Goal: Task Accomplishment & Management: Manage account settings

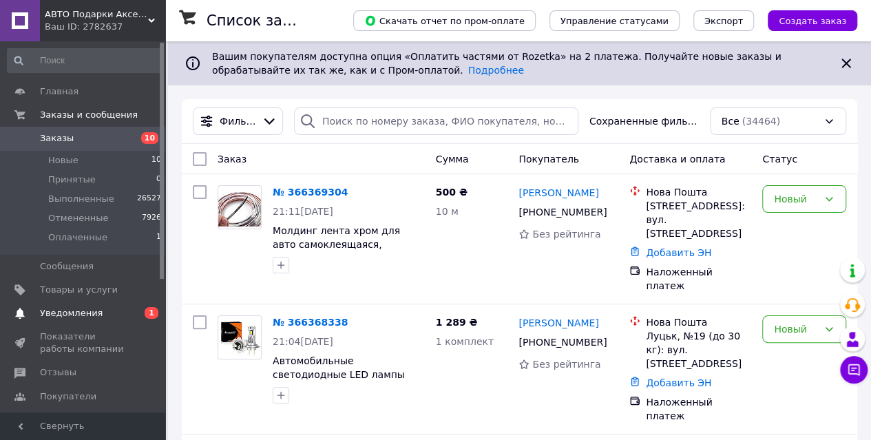
click at [70, 308] on span "Уведомления" at bounding box center [71, 313] width 63 height 12
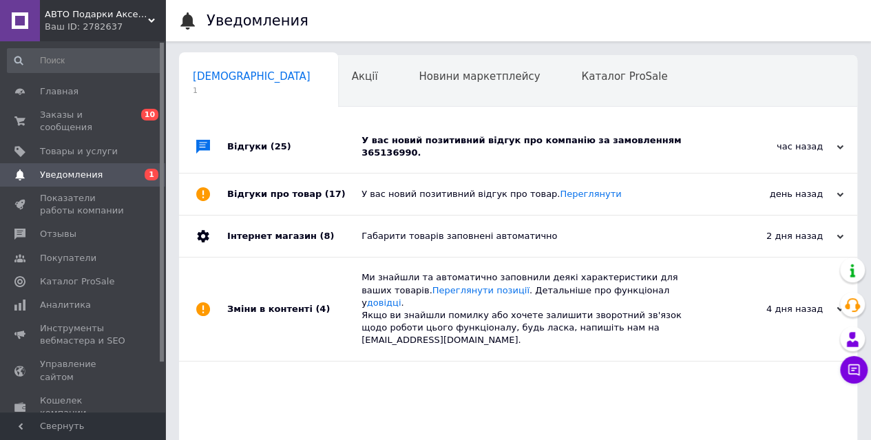
scroll to position [0, 4]
click at [438, 146] on div "У вас новий позитивний відгук про компанію за замовленням 365136990." at bounding box center [534, 146] width 344 height 25
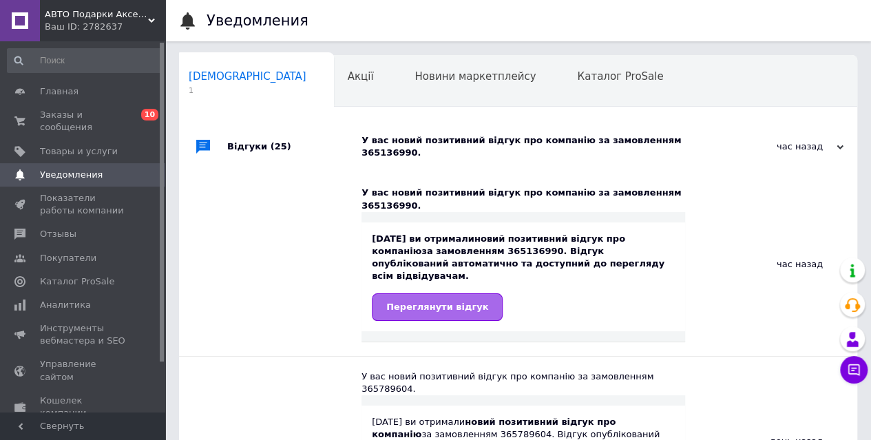
click at [411, 302] on span "Переглянути відгук" at bounding box center [437, 307] width 102 height 10
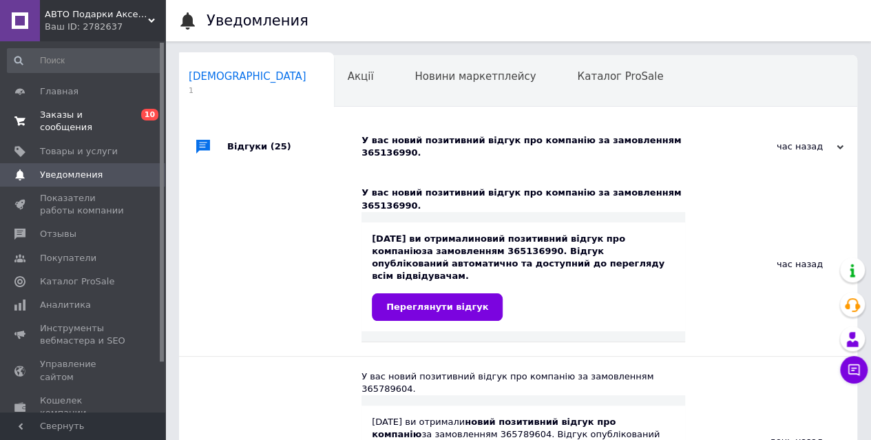
click at [75, 115] on span "Заказы и сообщения" at bounding box center [83, 121] width 87 height 25
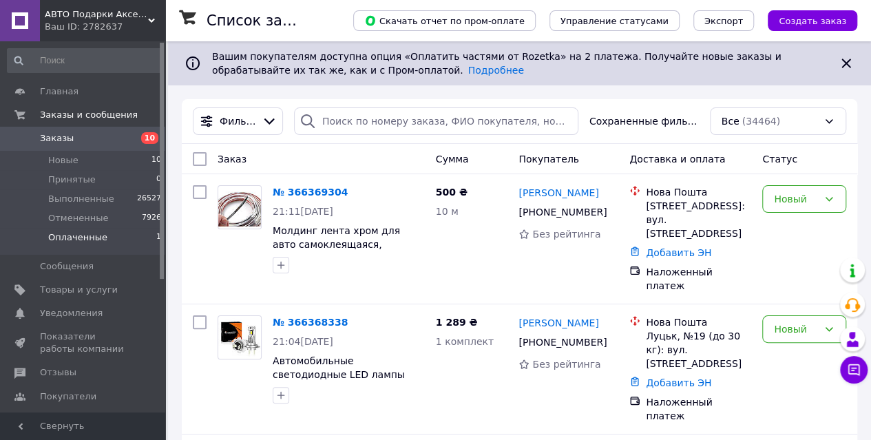
click at [70, 232] on span "Оплаченные" at bounding box center [77, 237] width 59 height 12
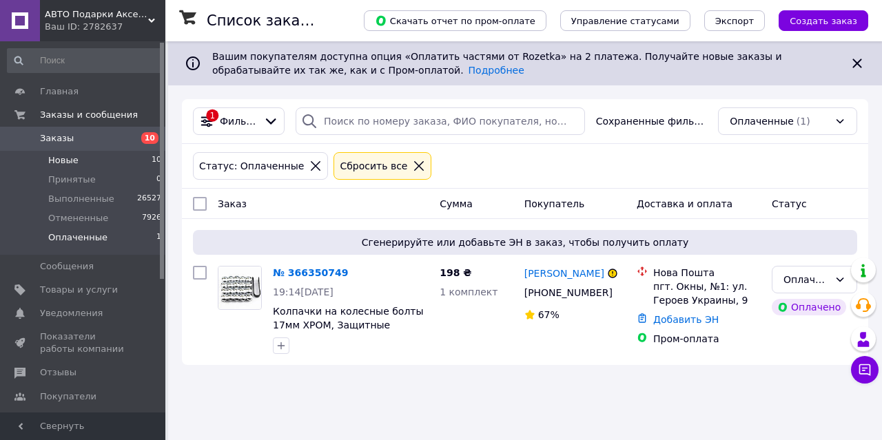
click at [79, 159] on li "Новые 10" at bounding box center [84, 160] width 169 height 19
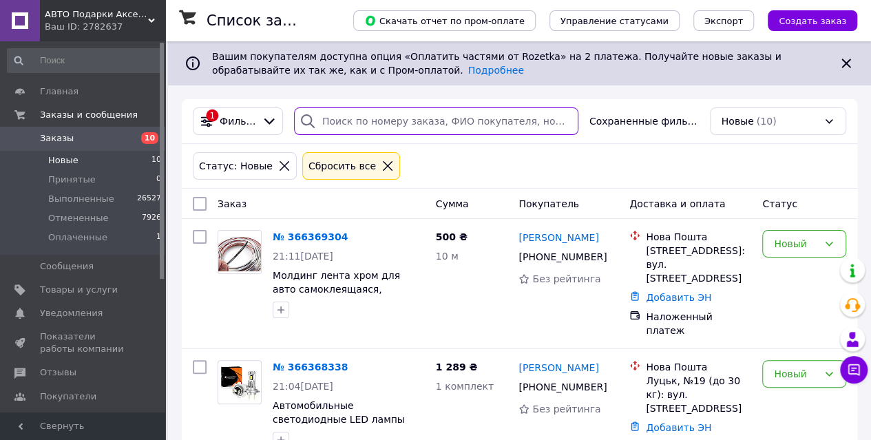
click at [346, 119] on input "search" at bounding box center [436, 121] width 285 height 28
click at [382, 162] on icon at bounding box center [388, 166] width 12 height 12
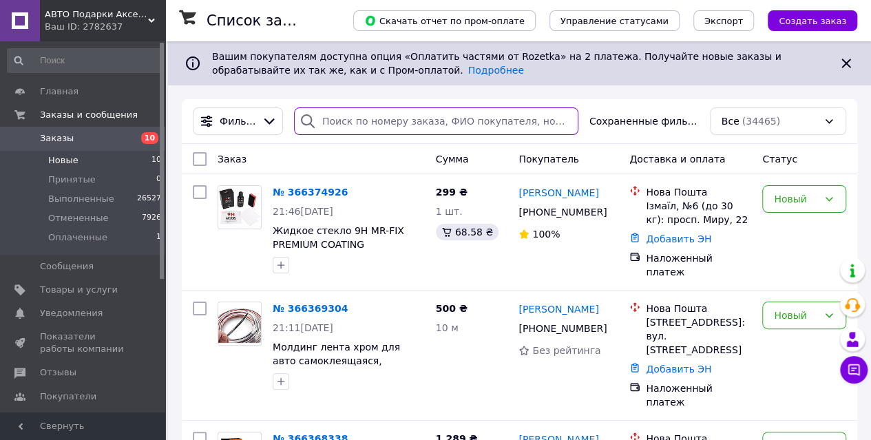
click at [332, 122] on input "search" at bounding box center [436, 121] width 285 height 28
paste input "380989436447"
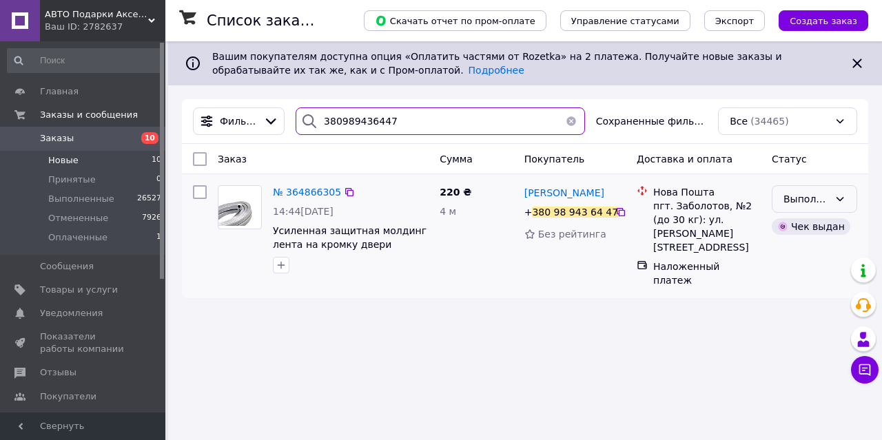
type input "380989436447"
click at [826, 199] on div "Выполнен" at bounding box center [805, 199] width 45 height 15
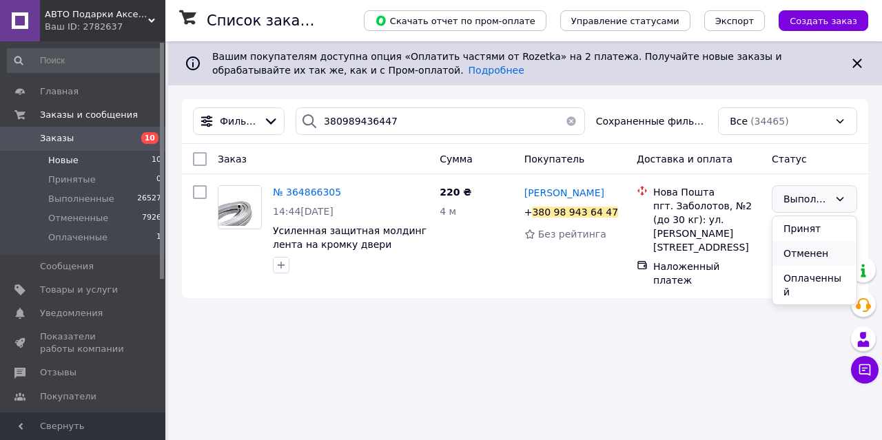
click at [792, 262] on li "Отменен" at bounding box center [814, 253] width 84 height 25
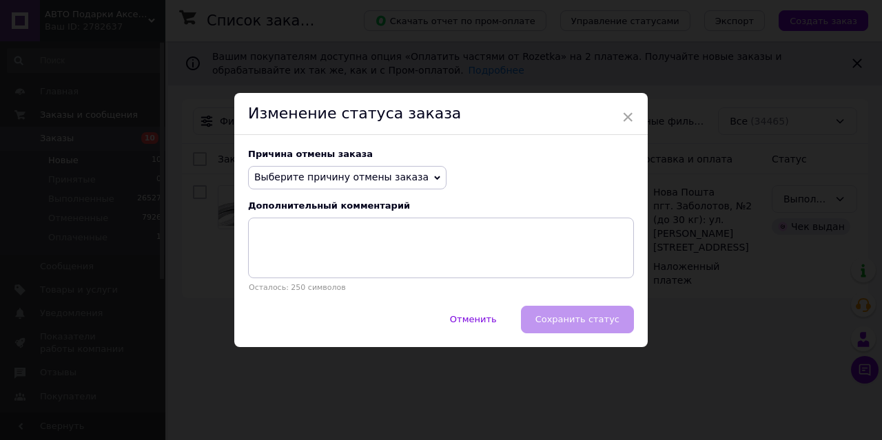
click at [400, 177] on span "Выберите причину отмены заказа" at bounding box center [341, 177] width 174 height 11
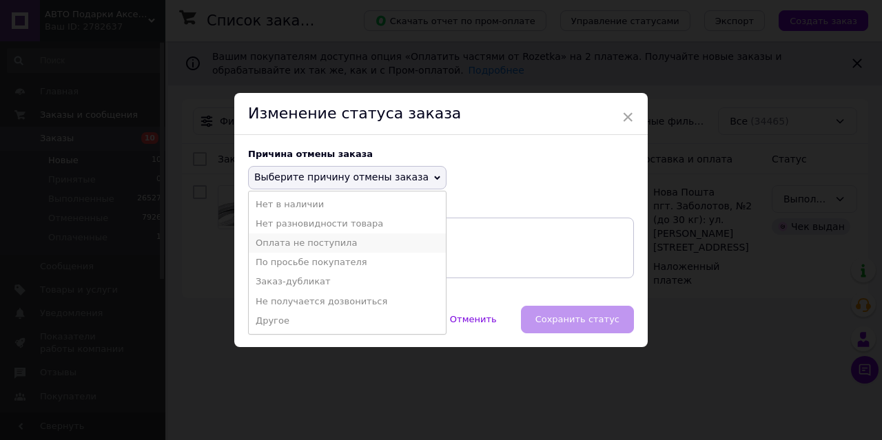
click at [311, 245] on li "Оплата не поступила" at bounding box center [347, 243] width 197 height 19
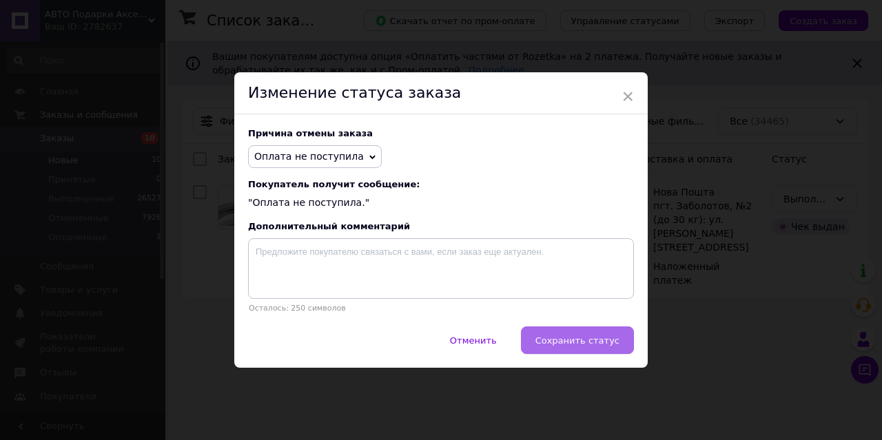
click at [599, 338] on span "Сохранить статус" at bounding box center [577, 340] width 84 height 10
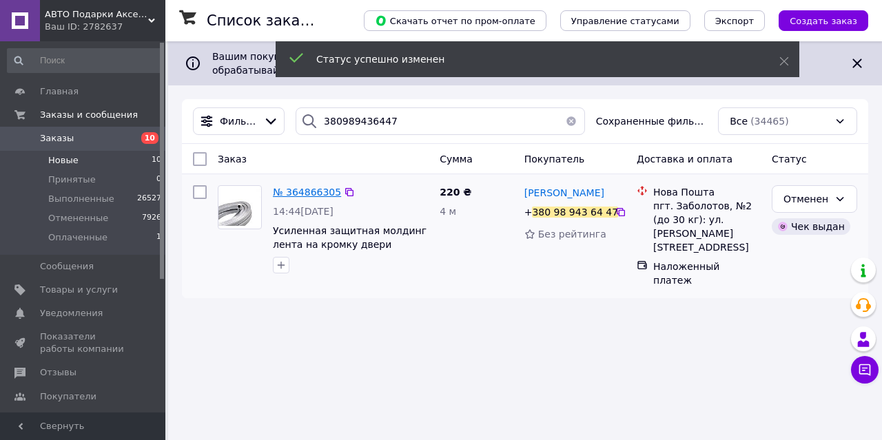
click at [311, 195] on span "№ 364866305" at bounding box center [307, 192] width 68 height 11
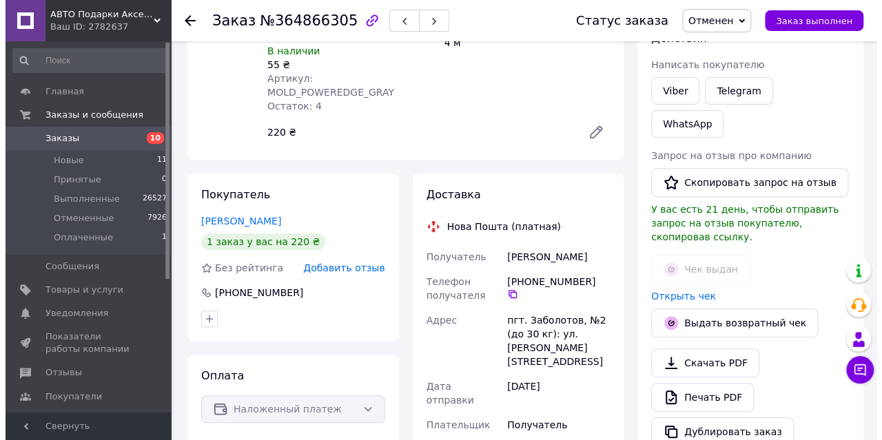
scroll to position [186, 0]
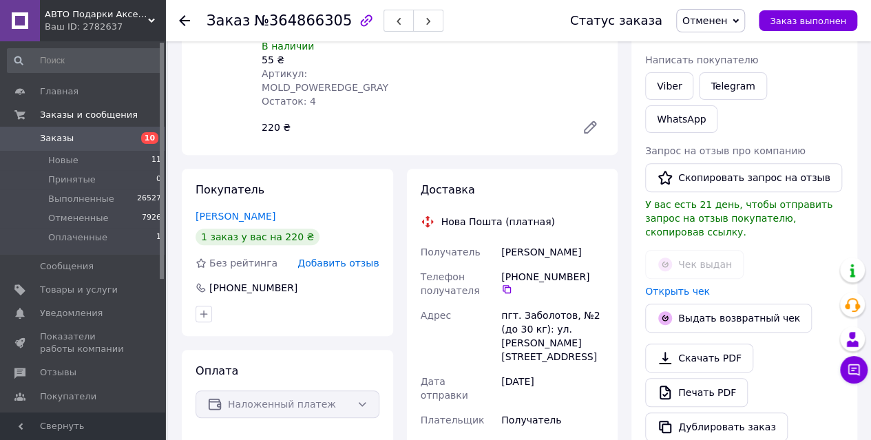
click at [335, 258] on span "Добавить отзыв" at bounding box center [338, 263] width 81 height 11
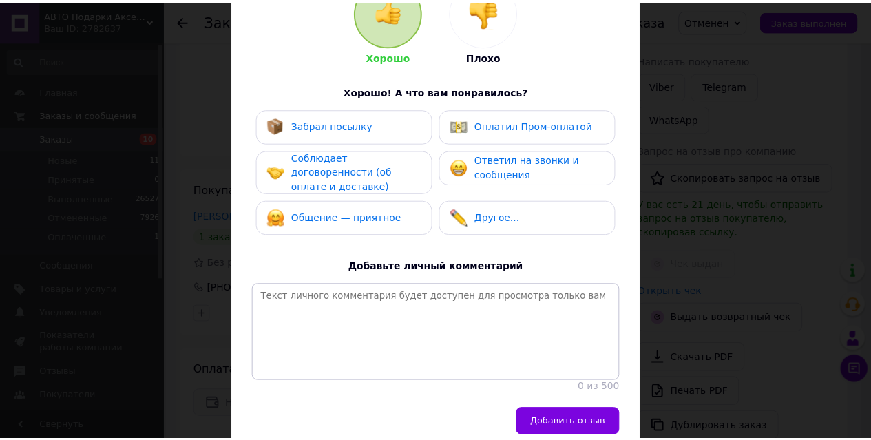
scroll to position [178, 0]
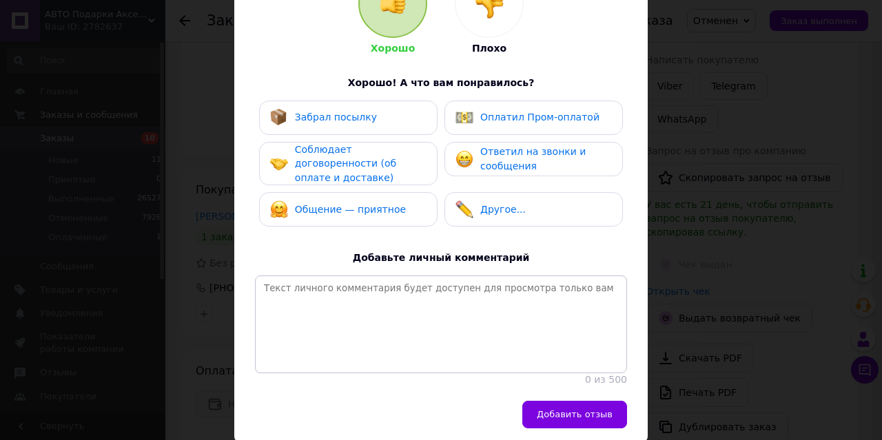
click at [485, 23] on div at bounding box center [489, 4] width 68 height 68
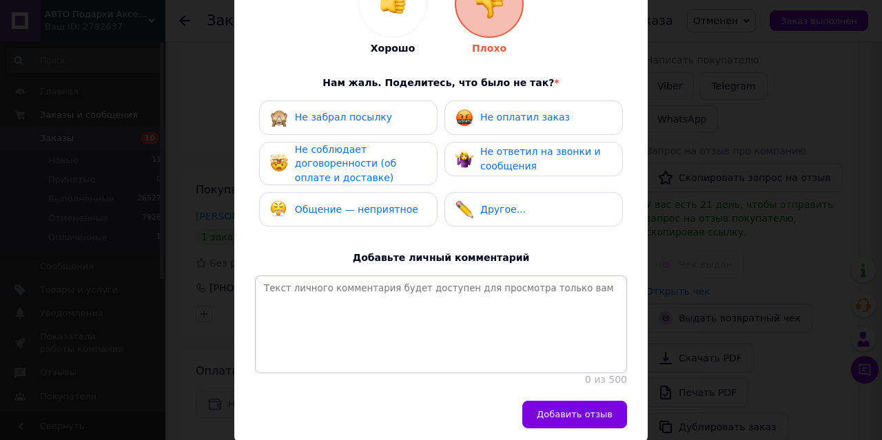
click at [379, 120] on div "Не забрал посылку" at bounding box center [348, 118] width 156 height 18
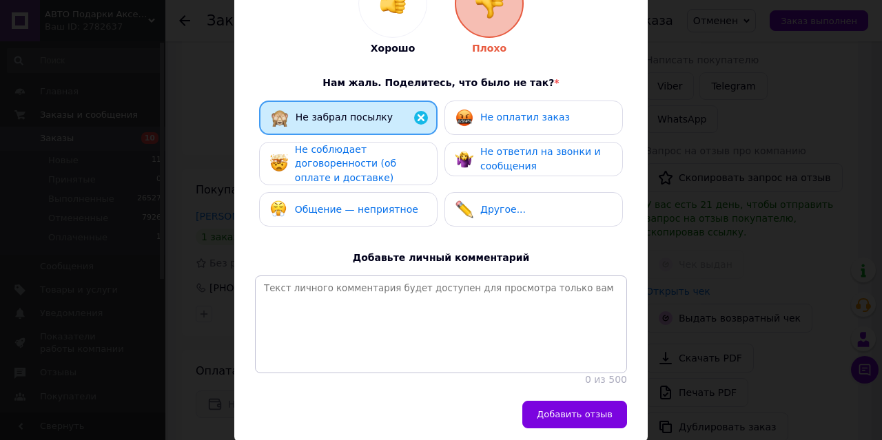
click at [357, 169] on span "Не соблюдает договоренности (об оплате и доставке)" at bounding box center [345, 163] width 101 height 39
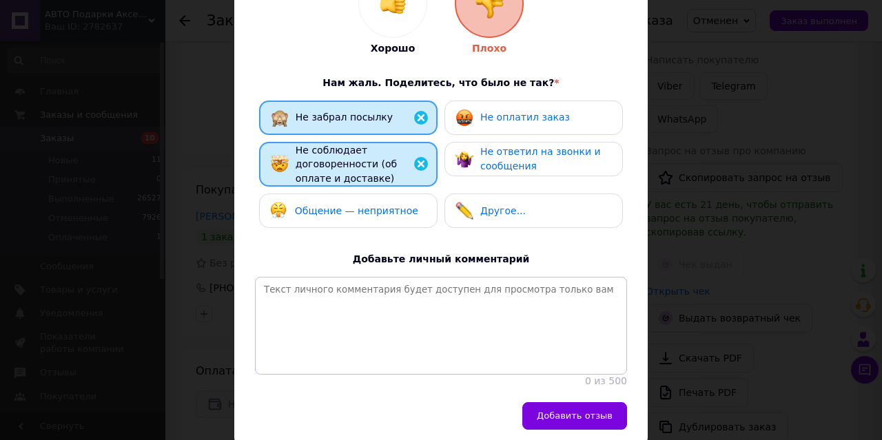
click at [533, 121] on span "Не оплатил заказ" at bounding box center [525, 117] width 90 height 11
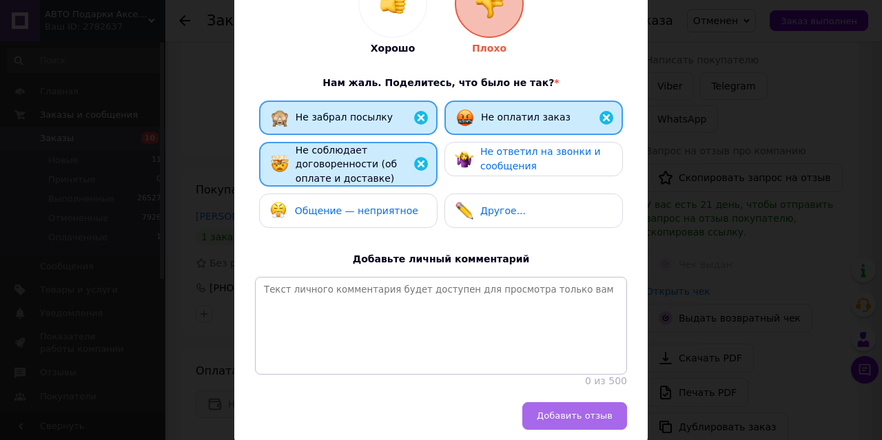
click at [571, 421] on span "Добавить отзыв" at bounding box center [575, 416] width 76 height 10
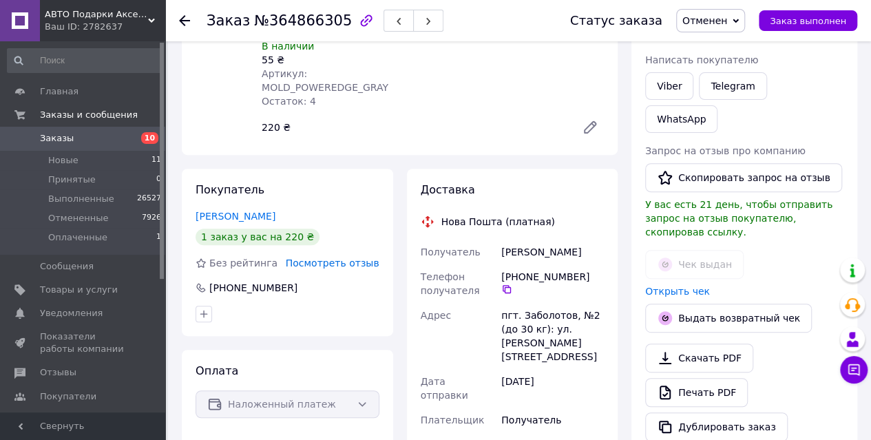
click at [183, 24] on use at bounding box center [184, 20] width 11 height 11
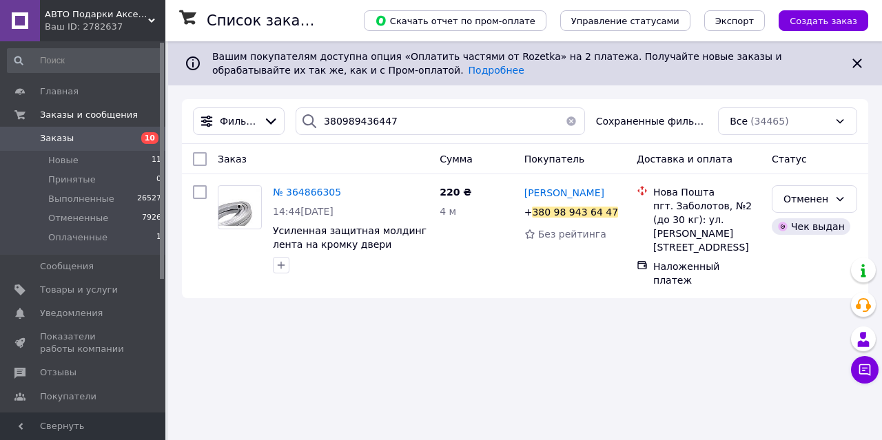
click at [569, 119] on button "button" at bounding box center [571, 121] width 28 height 28
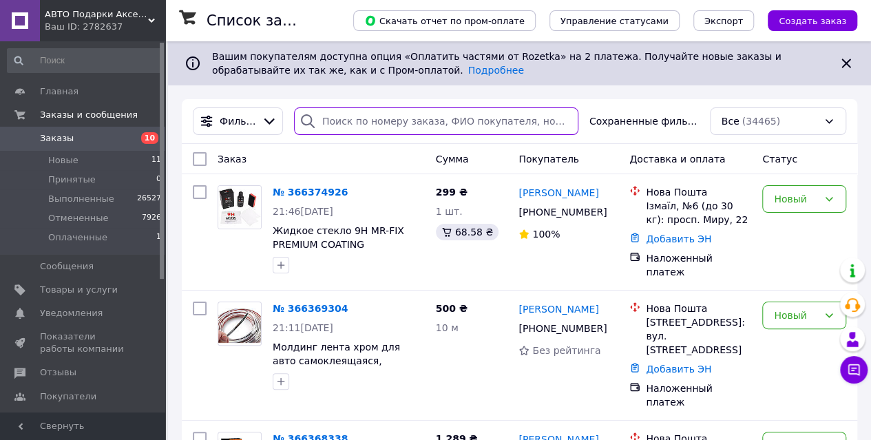
click at [349, 119] on input "search" at bounding box center [436, 121] width 285 height 28
paste input "380986252636"
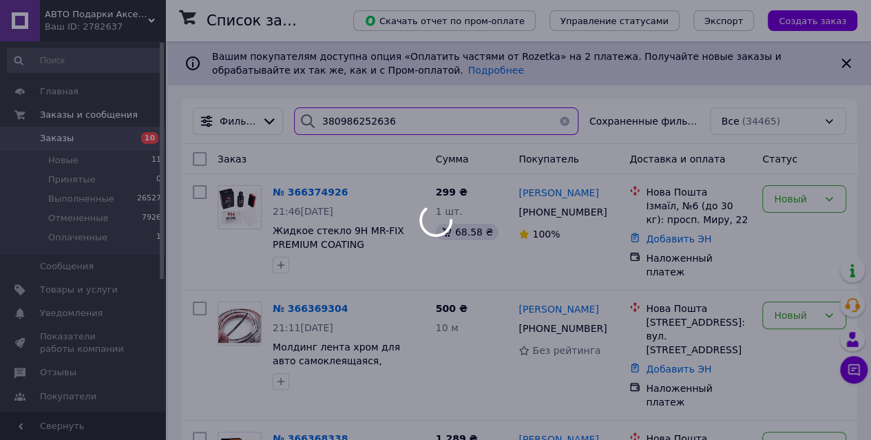
type input "380986252636"
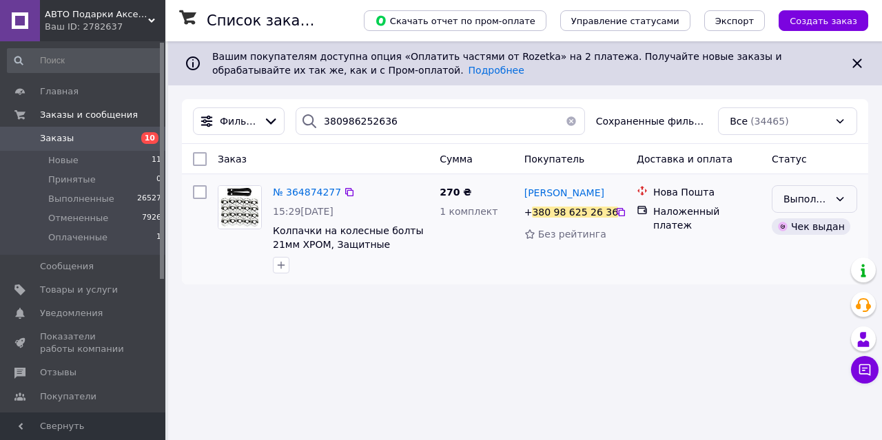
click at [826, 196] on div "Выполнен" at bounding box center [805, 199] width 45 height 15
click at [791, 252] on li "Отменен" at bounding box center [814, 253] width 84 height 25
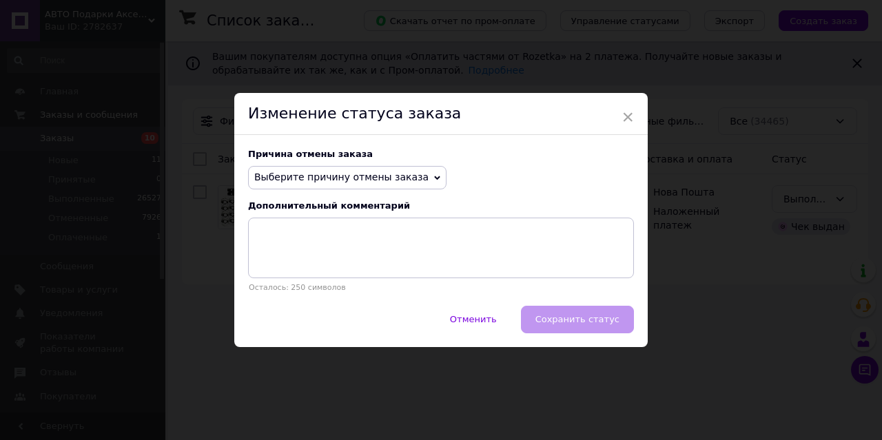
click at [382, 178] on span "Выберите причину отмены заказа" at bounding box center [341, 177] width 174 height 11
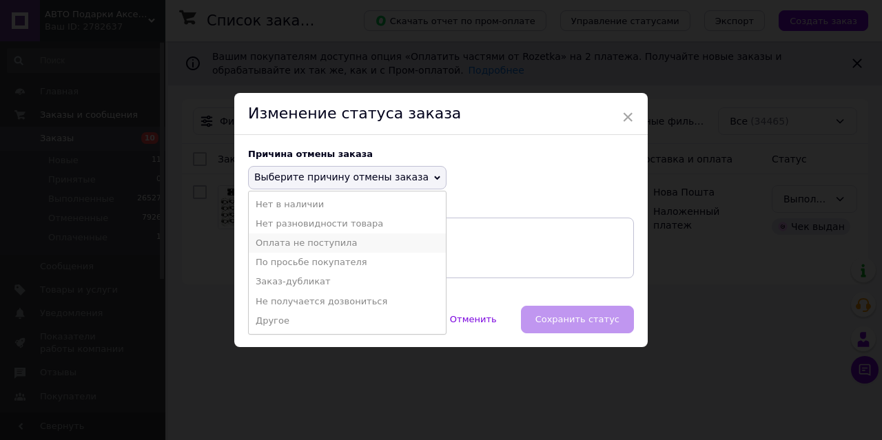
click at [324, 242] on li "Оплата не поступила" at bounding box center [347, 243] width 197 height 19
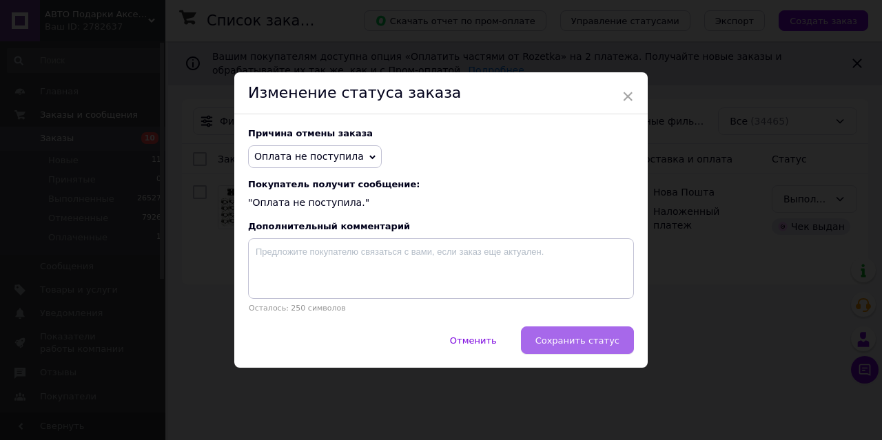
click at [573, 343] on span "Сохранить статус" at bounding box center [577, 340] width 84 height 10
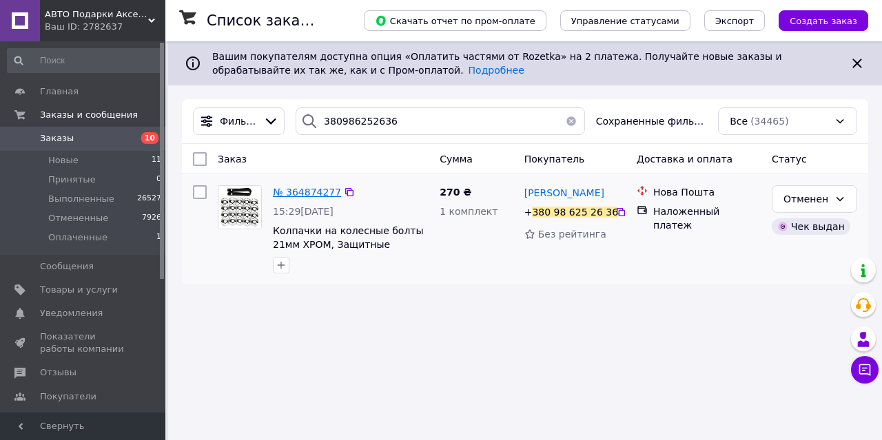
click at [291, 190] on span "№ 364874277" at bounding box center [307, 192] width 68 height 11
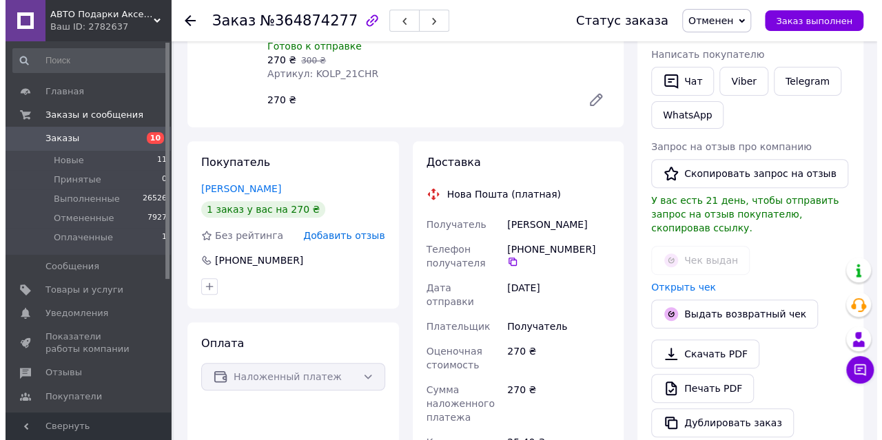
scroll to position [227, 0]
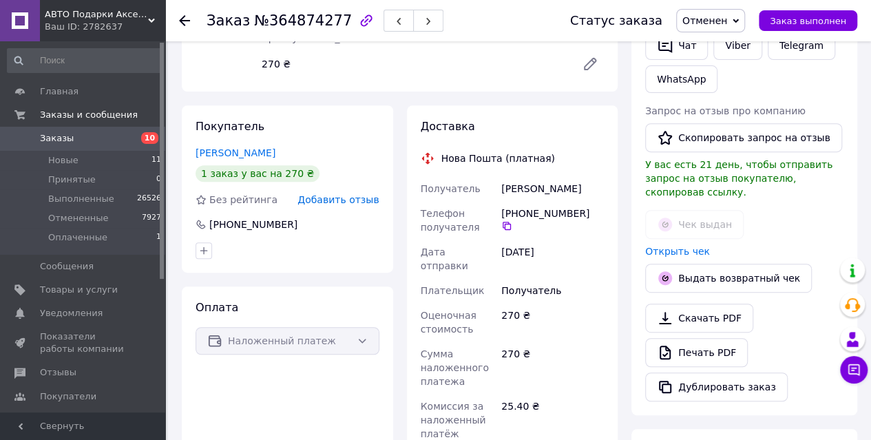
click at [335, 200] on span "Добавить отзыв" at bounding box center [338, 199] width 81 height 11
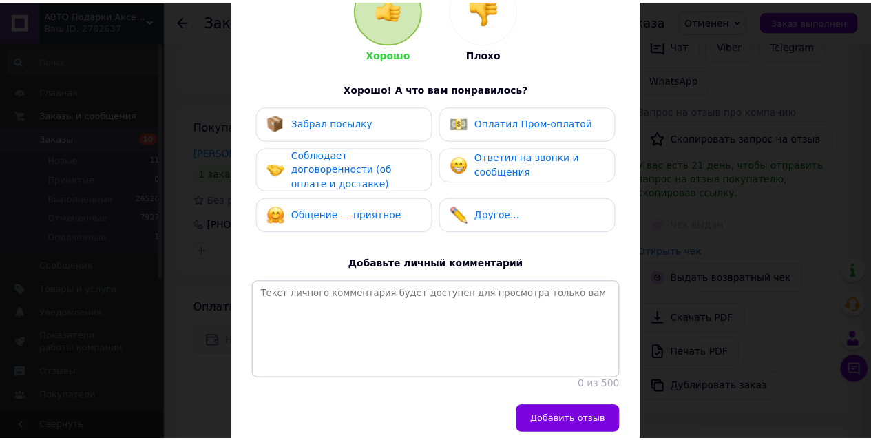
scroll to position [175, 0]
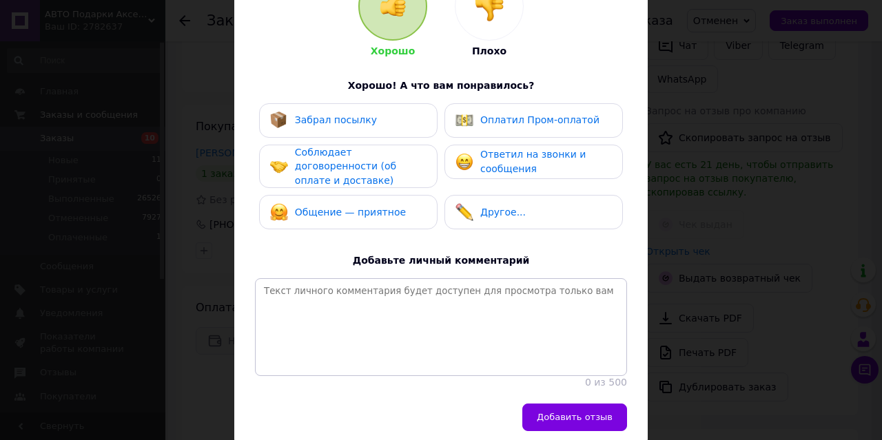
click at [489, 28] on div at bounding box center [489, 6] width 68 height 68
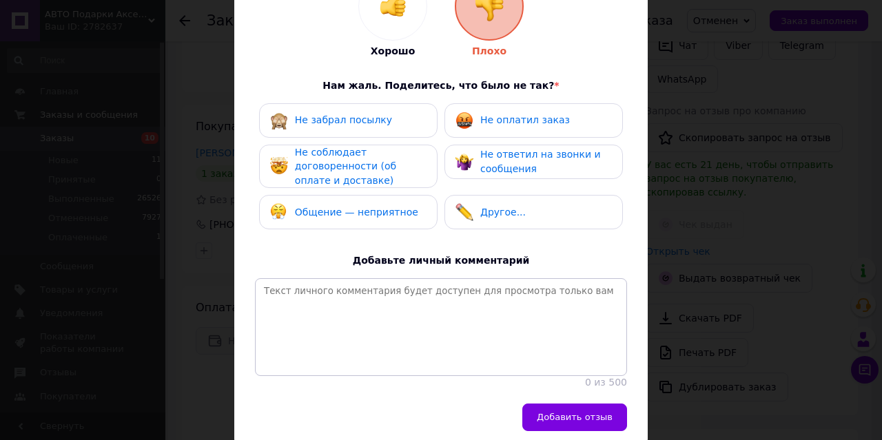
click at [371, 127] on div "Не забрал посылку" at bounding box center [331, 121] width 122 height 18
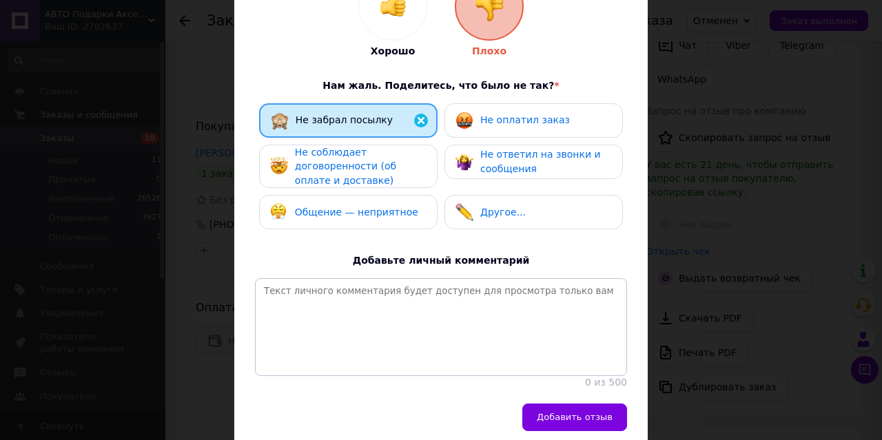
click at [352, 170] on span "Не соблюдает договоренности (об оплате и доставке)" at bounding box center [345, 166] width 101 height 39
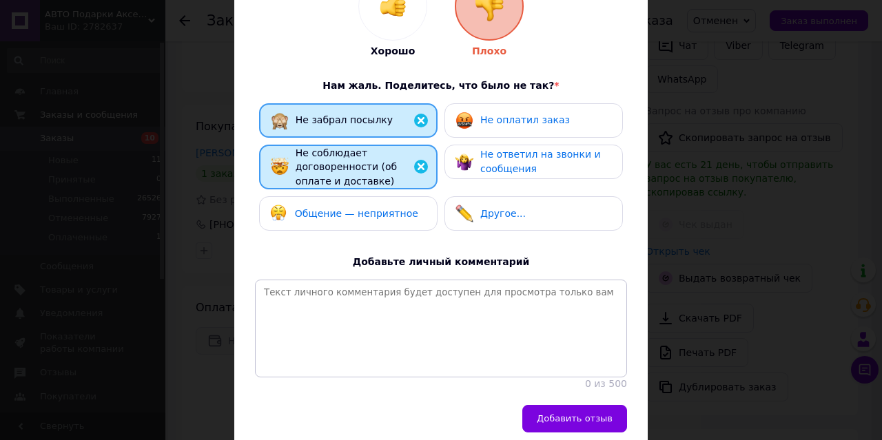
click at [495, 125] on span "Не оплатил заказ" at bounding box center [525, 119] width 90 height 11
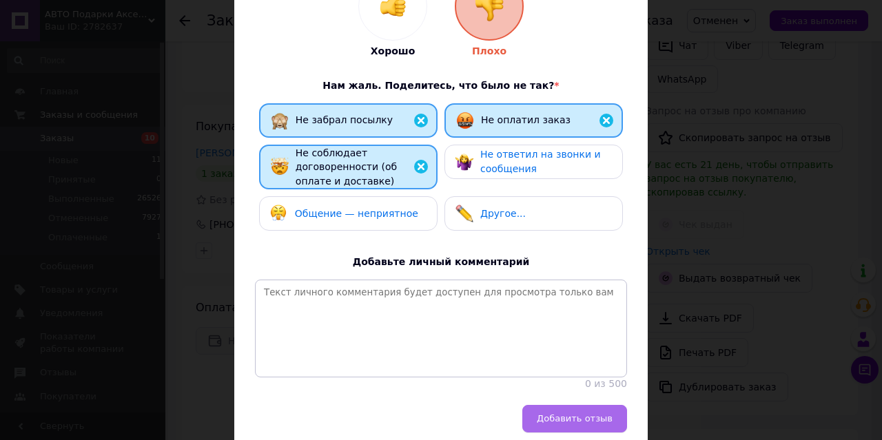
click at [560, 424] on span "Добавить отзыв" at bounding box center [575, 418] width 76 height 10
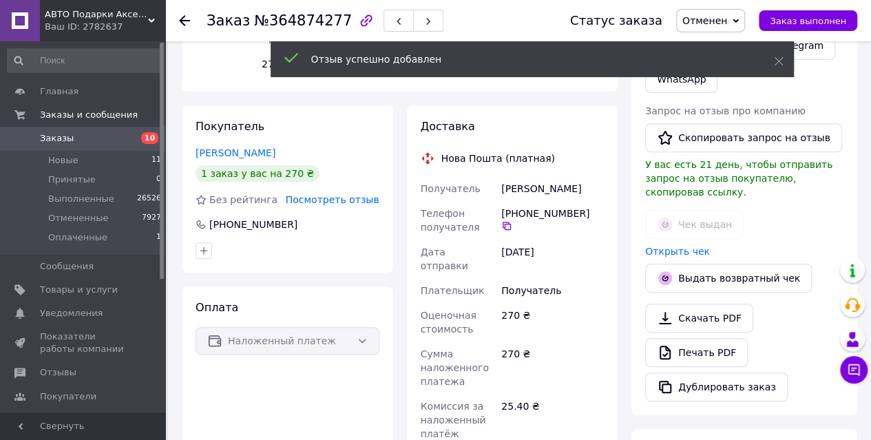
click at [185, 26] on div at bounding box center [184, 21] width 11 height 14
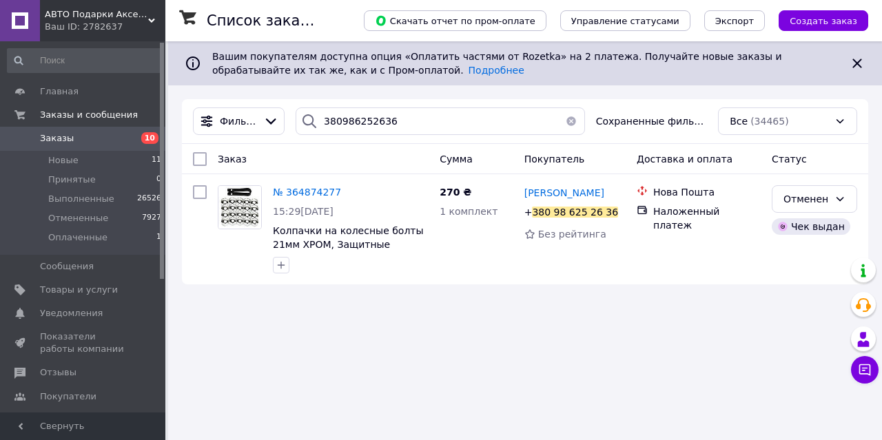
click at [572, 115] on button "button" at bounding box center [571, 121] width 28 height 28
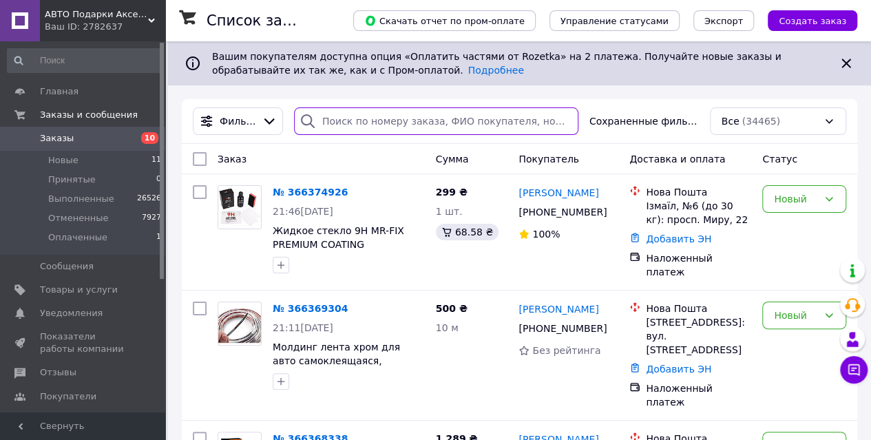
click at [336, 125] on input "search" at bounding box center [436, 121] width 285 height 28
paste input "380686845397"
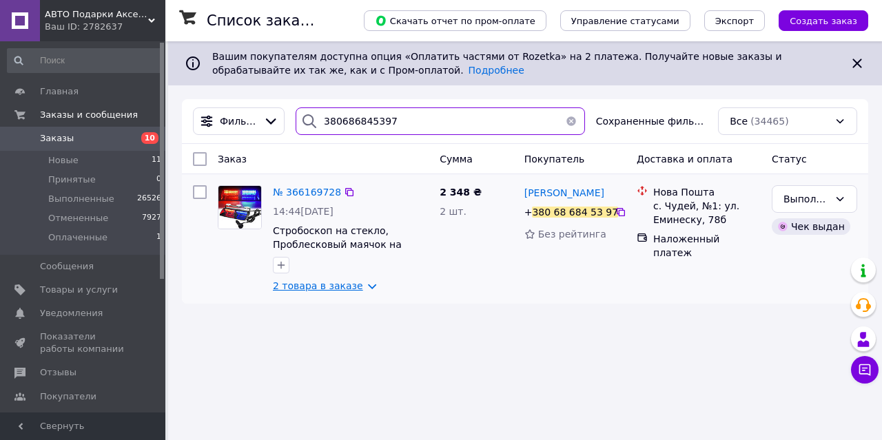
type input "380686845397"
click at [300, 290] on link "2 товара в заказе" at bounding box center [318, 285] width 90 height 11
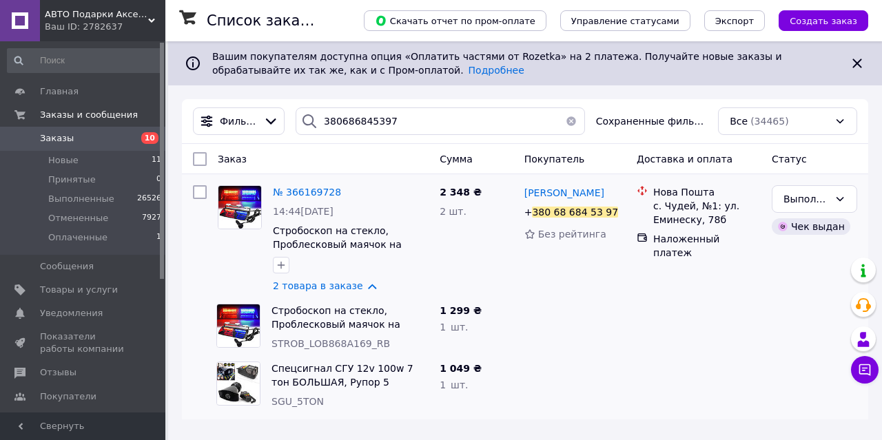
click at [50, 140] on span "Заказы" at bounding box center [57, 138] width 34 height 12
